Goal: Contribute content: Add original content to the website for others to see

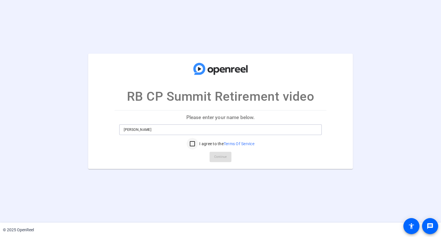
type input "[PERSON_NAME]"
click at [192, 144] on input "I agree to the Terms Of Service" at bounding box center [192, 143] width 11 height 11
checkbox input "true"
click at [223, 159] on span "Continue" at bounding box center [220, 157] width 13 height 9
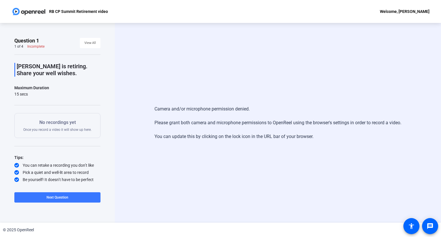
click at [209, 79] on div "Camera and/or microphone permission denied. Please grant both camera and microp…" at bounding box center [278, 123] width 326 height 200
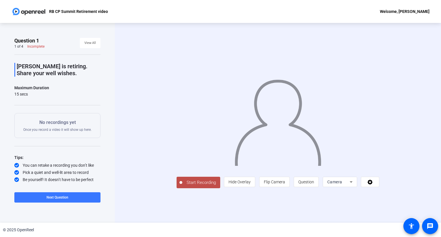
click at [182, 186] on span "Start Recording" at bounding box center [201, 183] width 38 height 7
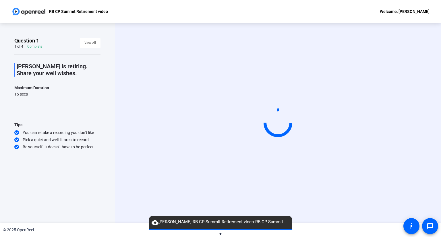
click at [221, 234] on span "▼" at bounding box center [221, 233] width 4 height 5
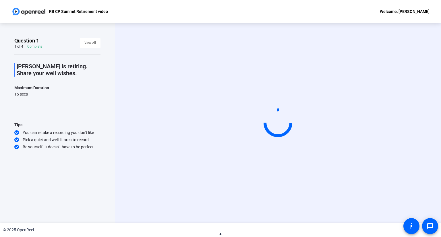
click at [221, 234] on span "▲" at bounding box center [221, 233] width 4 height 5
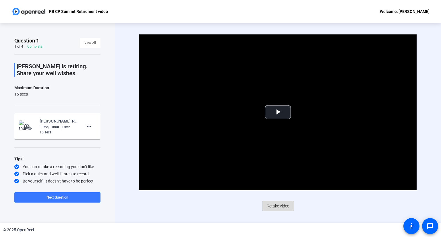
click at [281, 207] on span "Retake video" at bounding box center [278, 206] width 23 height 11
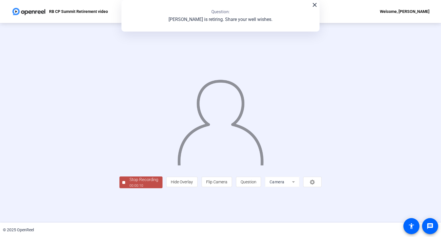
click at [122, 184] on div at bounding box center [123, 182] width 3 height 3
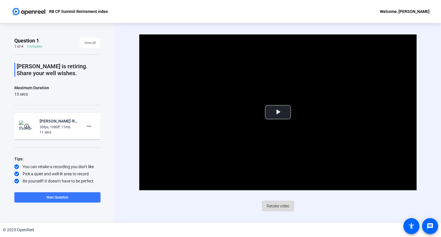
click at [282, 206] on span "Retake video" at bounding box center [278, 206] width 23 height 11
click at [280, 208] on span "Retake video" at bounding box center [278, 206] width 23 height 11
click at [279, 209] on span "Retake video" at bounding box center [278, 206] width 23 height 11
click at [278, 112] on span "Video Player" at bounding box center [278, 112] width 0 height 0
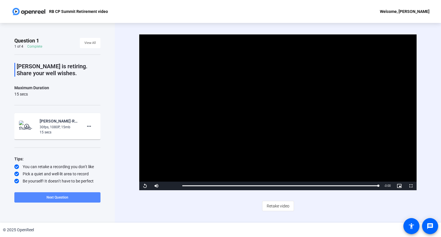
click at [68, 198] on span at bounding box center [57, 198] width 86 height 14
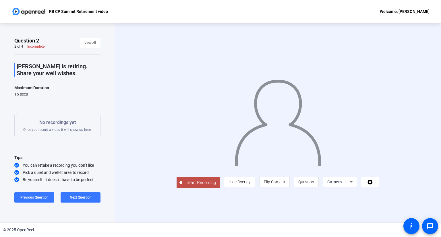
click at [182, 186] on span "Start Recording" at bounding box center [201, 183] width 38 height 7
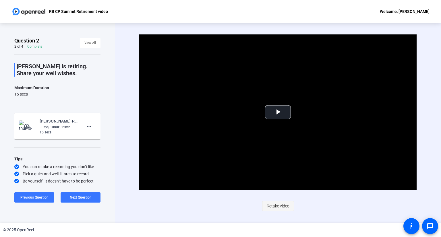
click at [276, 206] on span "Retake video" at bounding box center [278, 206] width 23 height 11
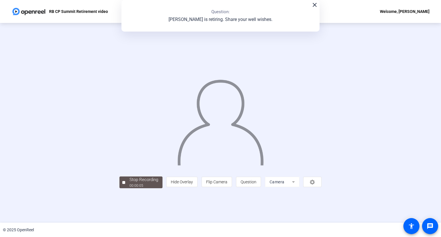
click at [313, 5] on mat-icon "close" at bounding box center [314, 4] width 7 height 7
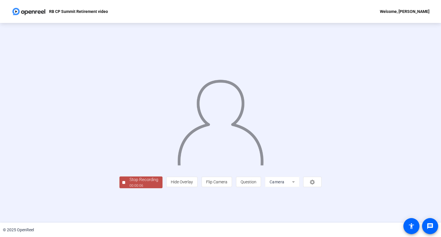
click at [130, 188] on div "00:00:06" at bounding box center [144, 185] width 29 height 5
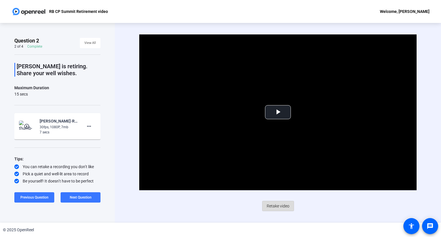
click at [280, 208] on span "Retake video" at bounding box center [278, 206] width 23 height 11
click at [278, 112] on span "Video Player" at bounding box center [278, 112] width 0 height 0
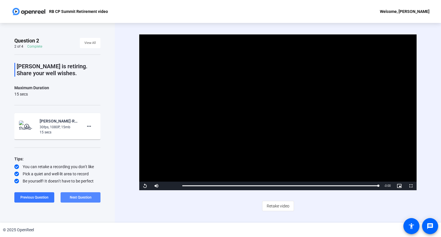
click at [77, 197] on span "Next Question" at bounding box center [81, 198] width 22 height 4
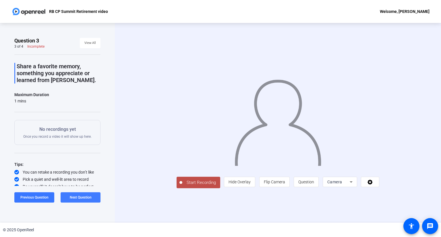
click at [75, 197] on span "Next Question" at bounding box center [81, 198] width 22 height 4
click at [42, 197] on span at bounding box center [57, 198] width 86 height 14
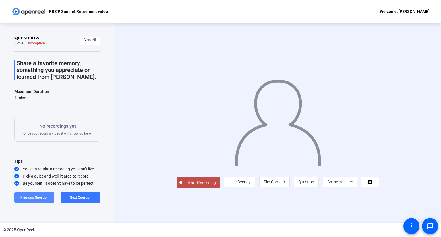
click at [28, 198] on span "Previous Question" at bounding box center [34, 198] width 28 height 4
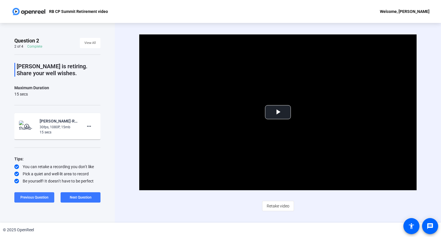
click at [28, 198] on span "Previous Question" at bounding box center [34, 198] width 28 height 4
click at [73, 198] on span at bounding box center [57, 198] width 86 height 14
click at [92, 44] on span "View All" at bounding box center [89, 43] width 11 height 9
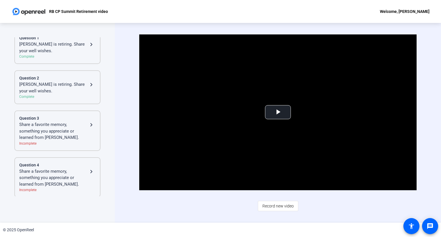
click at [54, 129] on div "Share a favorite memory, something you appreciate or learned from Debbie." at bounding box center [53, 131] width 69 height 20
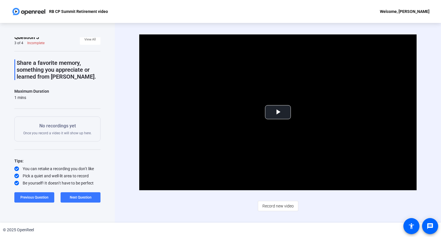
scroll to position [3, 0]
click at [78, 198] on span "Next Question" at bounding box center [81, 198] width 22 height 4
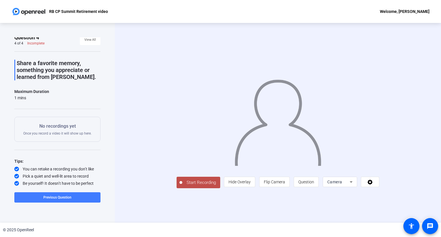
click at [56, 197] on span "Previous Question" at bounding box center [57, 198] width 28 height 4
click at [182, 186] on span "Start Recording" at bounding box center [201, 183] width 38 height 7
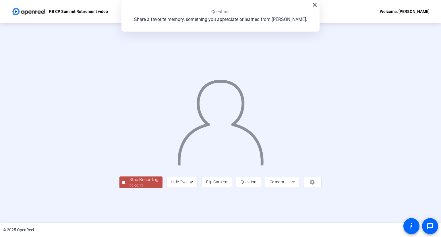
click at [130, 183] on div "Stop Recording" at bounding box center [144, 180] width 29 height 7
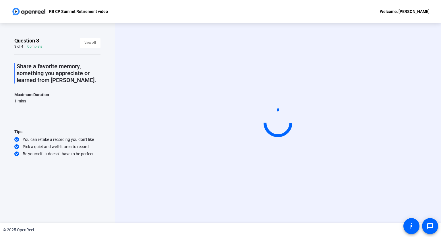
scroll to position [0, 0]
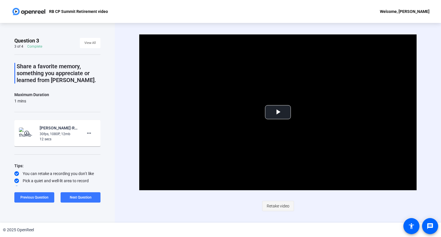
click at [277, 207] on span "Retake video" at bounding box center [278, 206] width 23 height 11
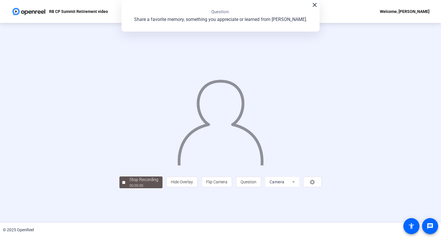
click at [314, 5] on mat-icon "close" at bounding box center [314, 4] width 7 height 7
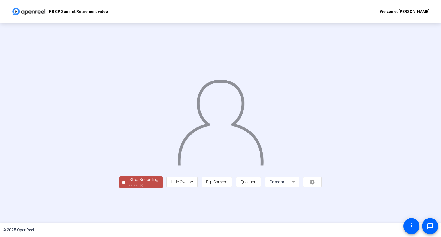
click at [130, 183] on div "Stop Recording" at bounding box center [144, 180] width 29 height 7
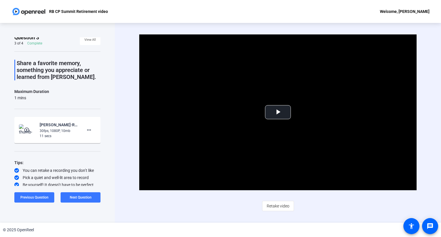
scroll to position [5, 0]
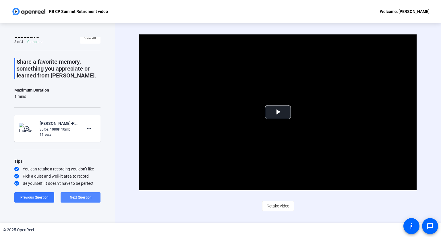
click at [80, 196] on span "Next Question" at bounding box center [81, 198] width 22 height 4
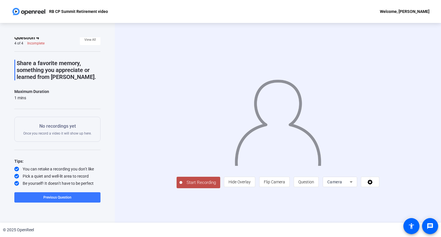
click at [182, 186] on span "Start Recording" at bounding box center [201, 183] width 38 height 7
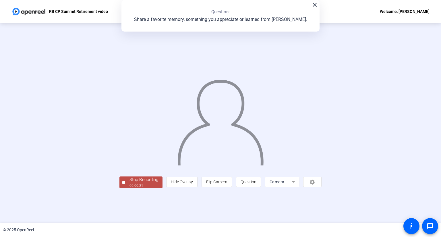
click at [130, 183] on div "Stop Recording" at bounding box center [144, 180] width 29 height 7
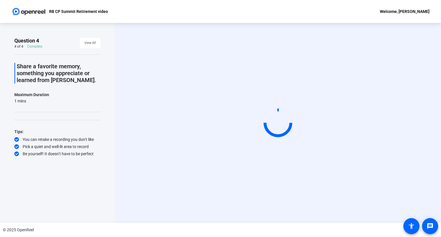
scroll to position [0, 0]
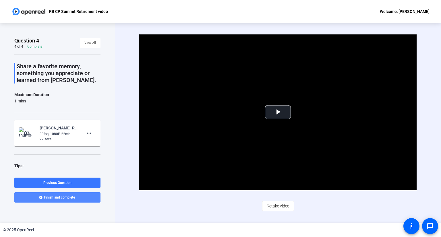
click at [55, 198] on span "Finish and complete" at bounding box center [59, 197] width 31 height 5
